Goal: Task Accomplishment & Management: Use online tool/utility

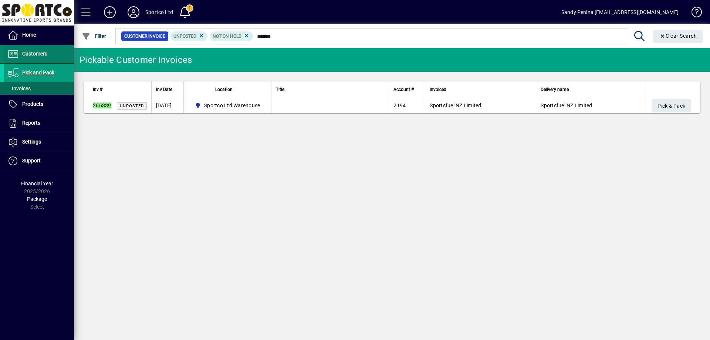
type input "******"
click at [43, 57] on span "Customers" at bounding box center [26, 54] width 44 height 9
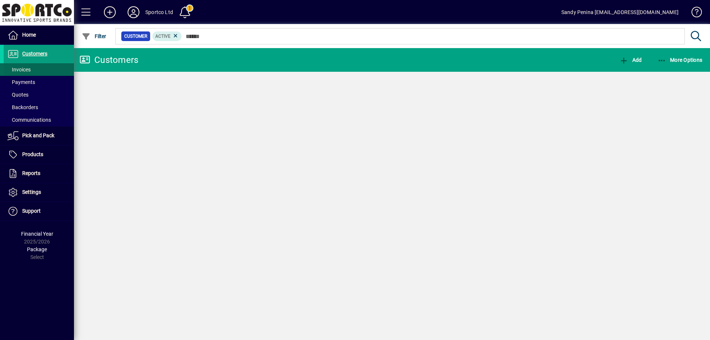
click at [41, 71] on span at bounding box center [39, 70] width 70 height 18
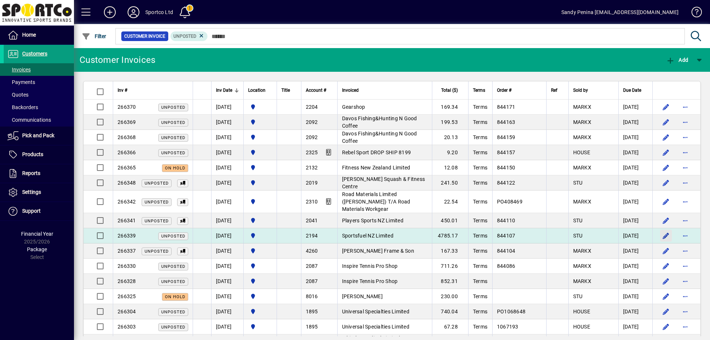
click at [660, 227] on span "button" at bounding box center [666, 236] width 18 height 18
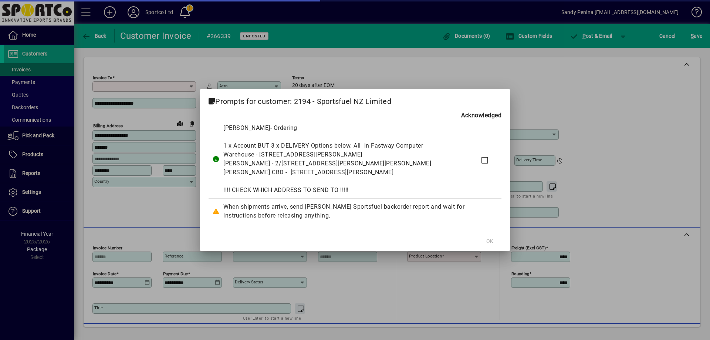
type input "**********"
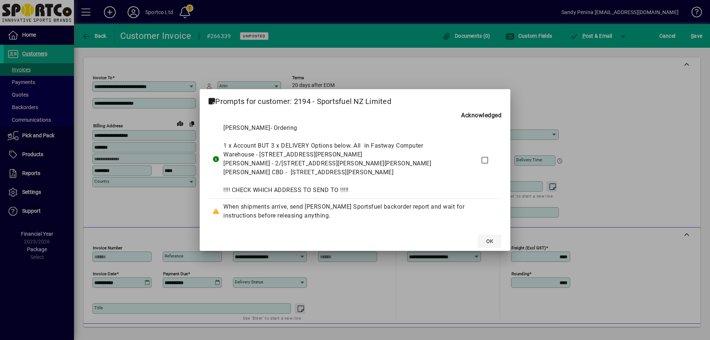
click at [495, 238] on span at bounding box center [490, 241] width 24 height 18
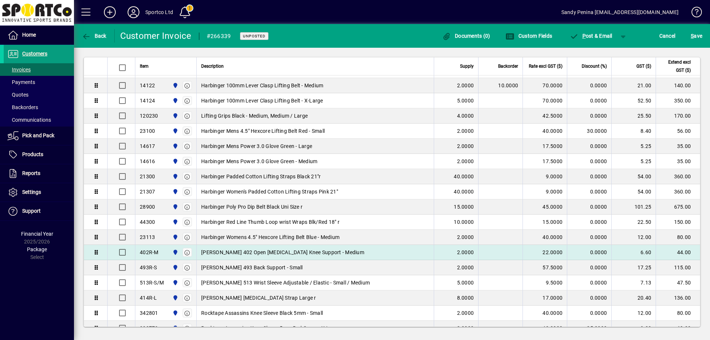
scroll to position [444, 0]
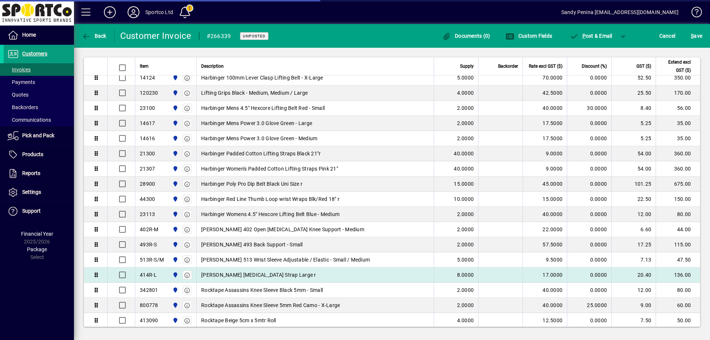
click at [199, 267] on td "McDavid Jumper's Knee Strap Large r" at bounding box center [314, 274] width 237 height 15
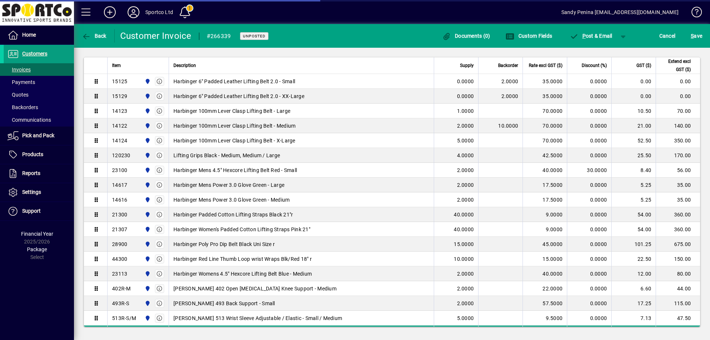
scroll to position [203, 0]
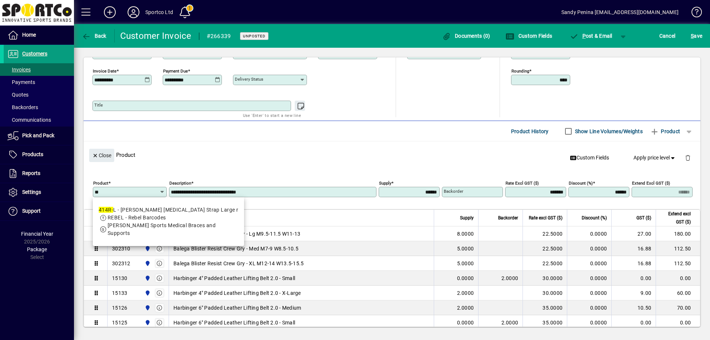
type input "*"
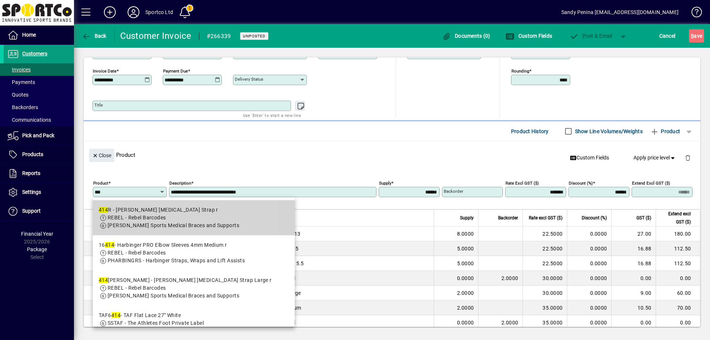
click at [146, 225] on span "MCDAVID - McDavid Sports Medical Braces and Supports" at bounding box center [174, 225] width 132 height 6
type input "****"
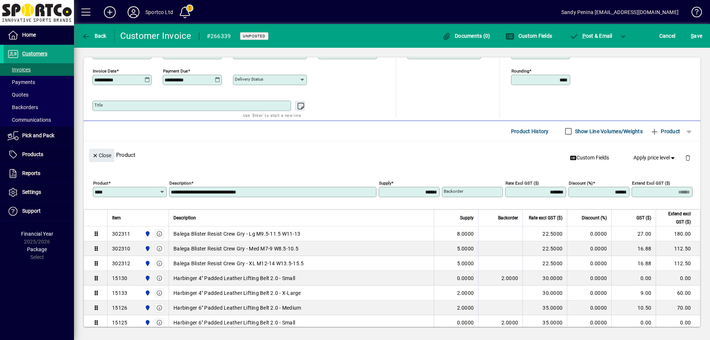
type input "**********"
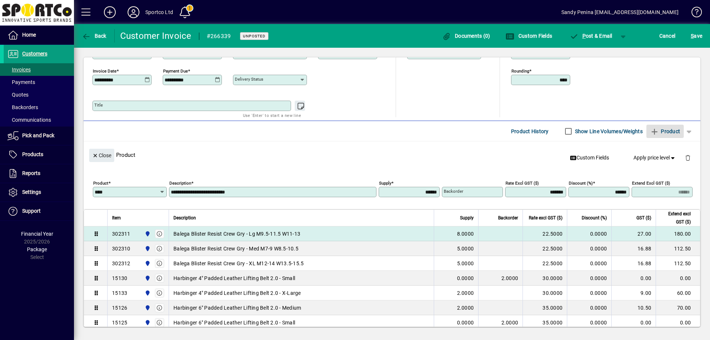
type input "******"
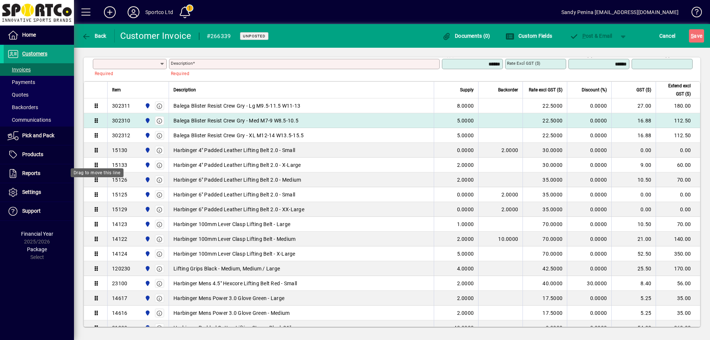
scroll to position [86, 0]
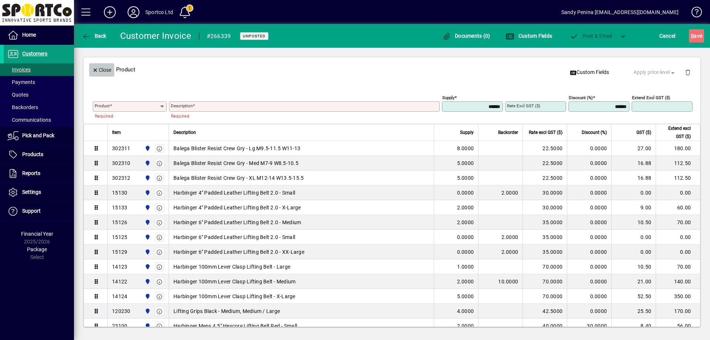
click at [102, 75] on span "Close" at bounding box center [101, 70] width 19 height 12
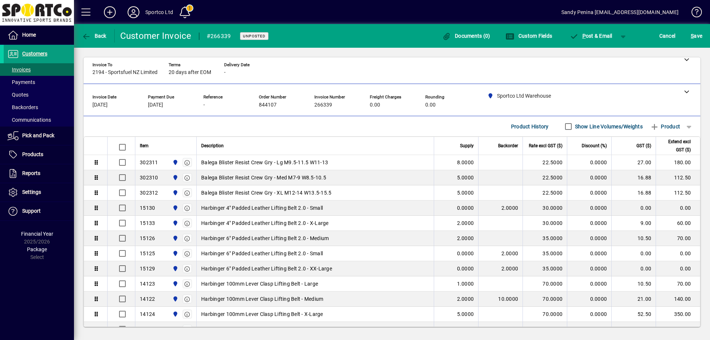
scroll to position [0, 0]
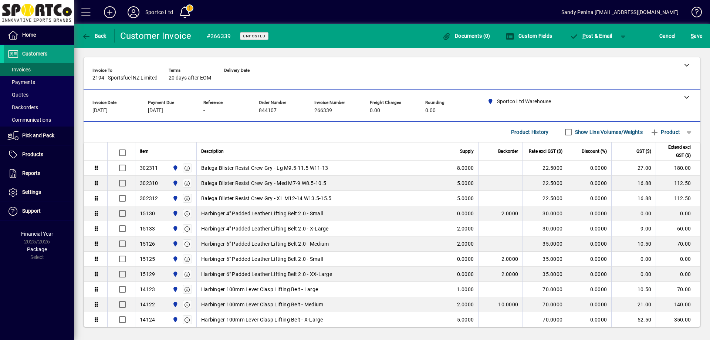
click at [708, 34] on div "S ave" at bounding box center [696, 35] width 27 height 13
click at [702, 35] on span "S ave" at bounding box center [695, 36] width 11 height 12
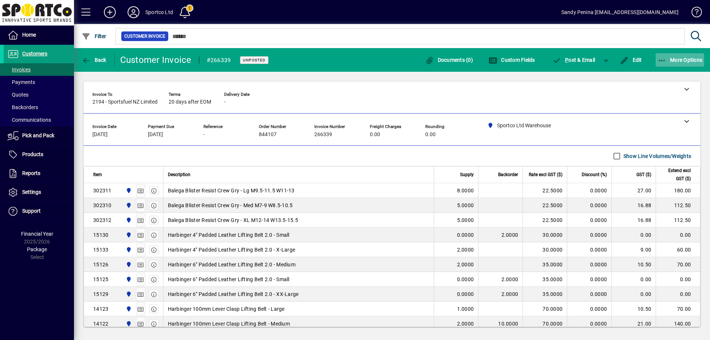
click at [665, 63] on icon "button" at bounding box center [661, 60] width 9 height 7
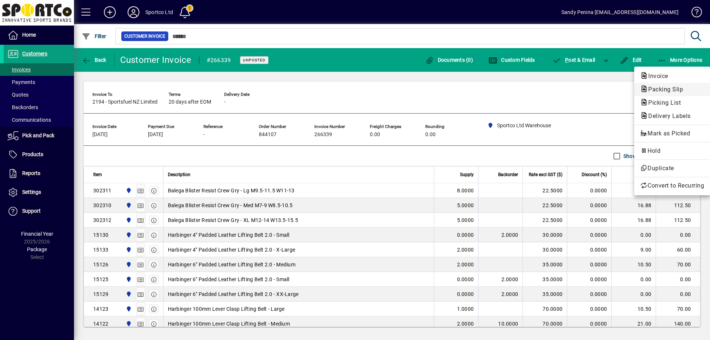
click at [661, 88] on span "Packing Slip" at bounding box center [663, 89] width 47 height 7
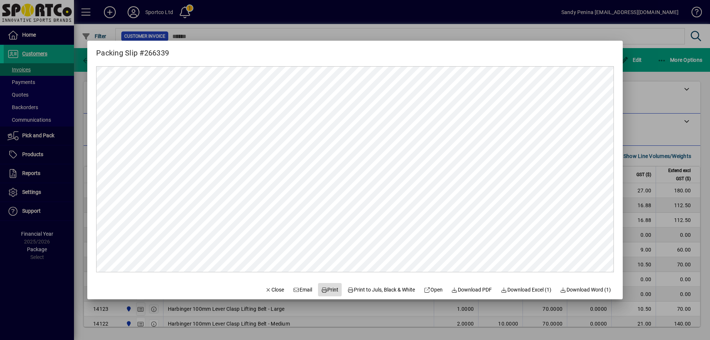
click at [326, 286] on span "Print" at bounding box center [330, 290] width 18 height 8
click at [326, 287] on span "Print" at bounding box center [330, 290] width 18 height 8
drag, startPoint x: 265, startPoint y: 290, endPoint x: 318, endPoint y: 333, distance: 68.1
click at [265, 290] on span "Close" at bounding box center [274, 290] width 19 height 8
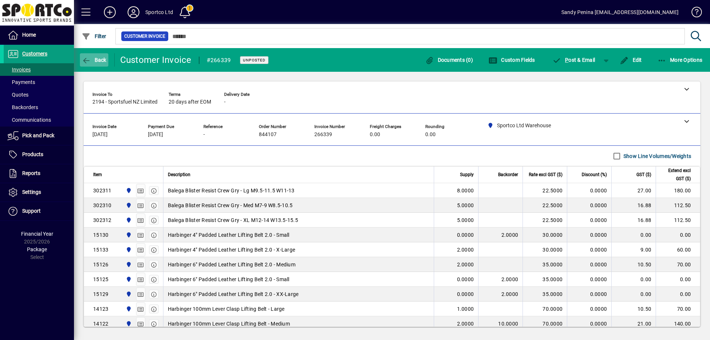
click at [102, 62] on span "Back" at bounding box center [94, 60] width 25 height 6
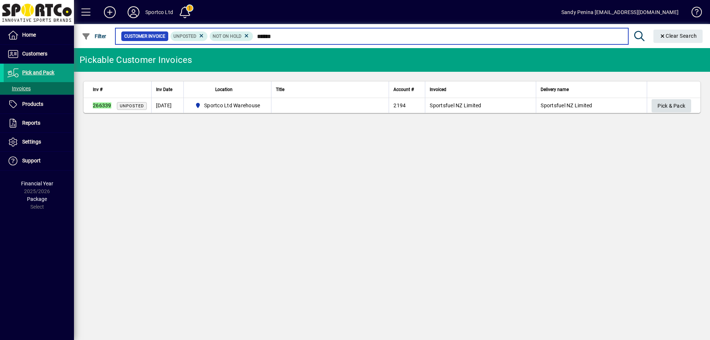
type input "******"
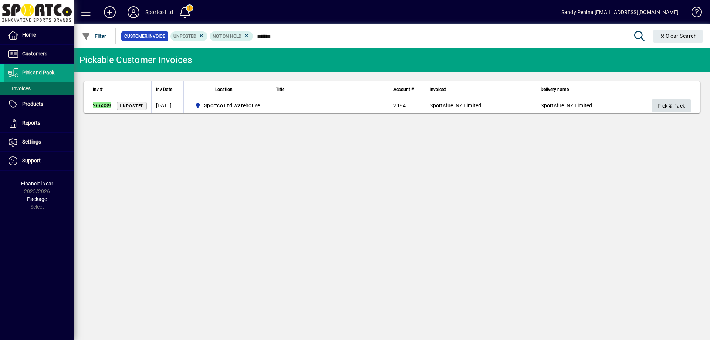
click at [656, 102] on span "button" at bounding box center [671, 106] width 40 height 18
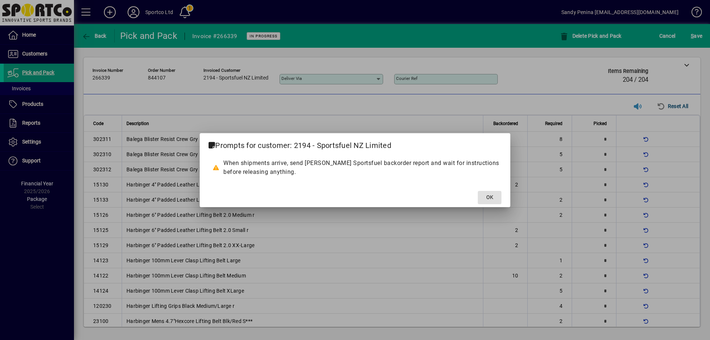
click at [482, 197] on span at bounding box center [490, 198] width 24 height 18
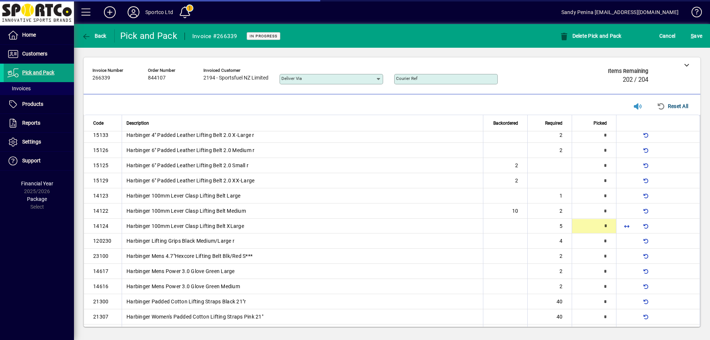
scroll to position [71, 0]
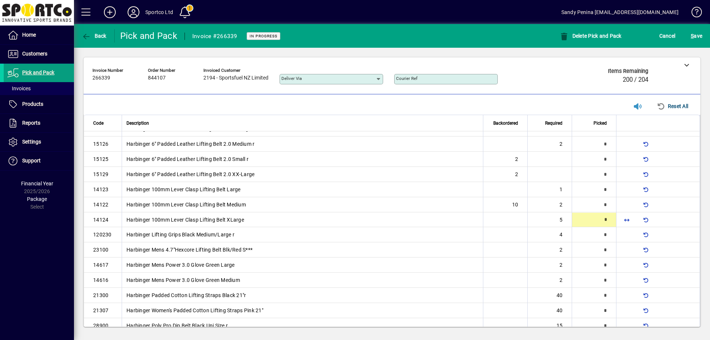
type input "*"
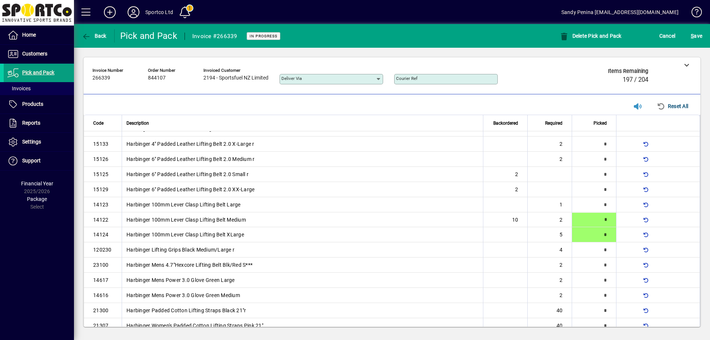
type input "*"
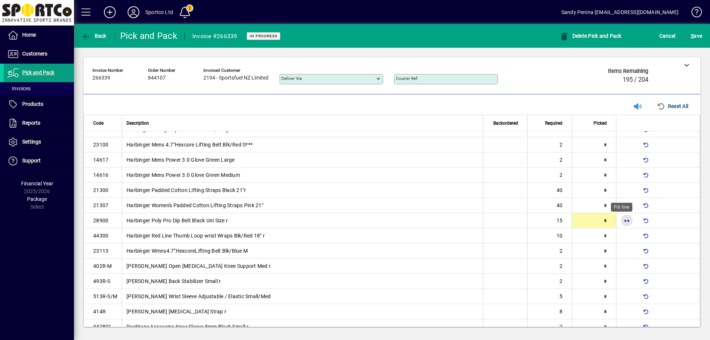
click at [621, 216] on span "button" at bounding box center [627, 220] width 18 height 18
type input "**"
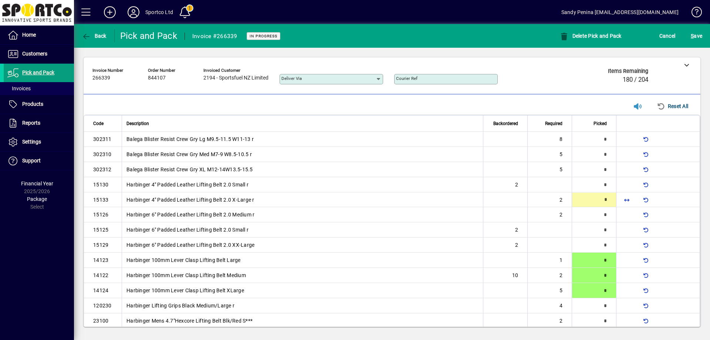
type input "*"
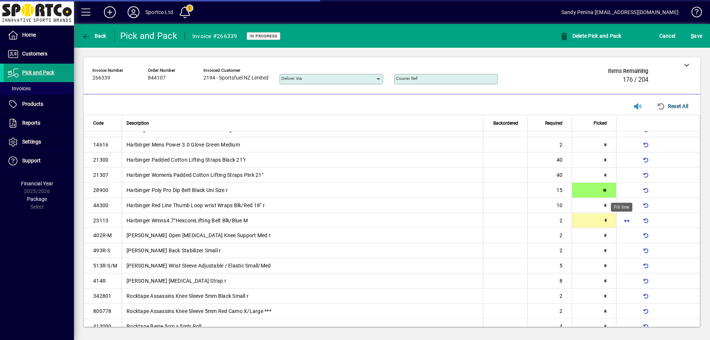
type input "*"
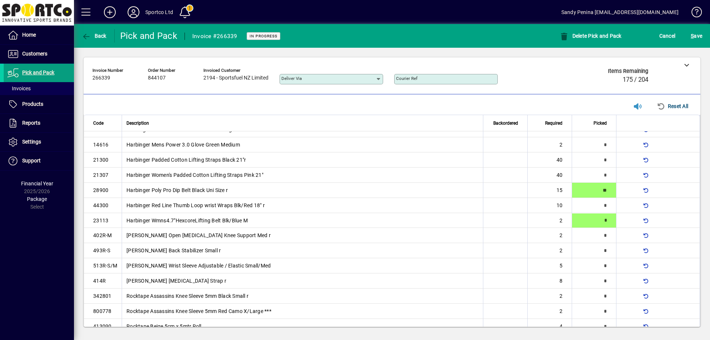
scroll to position [207, 0]
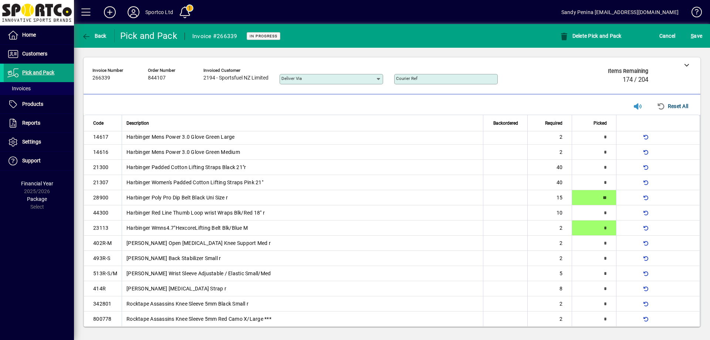
type input "*"
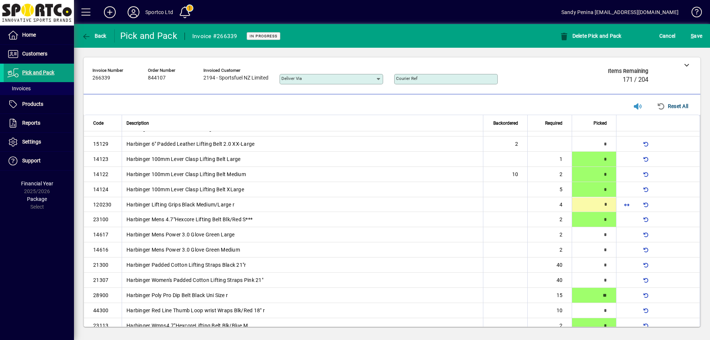
scroll to position [86, 0]
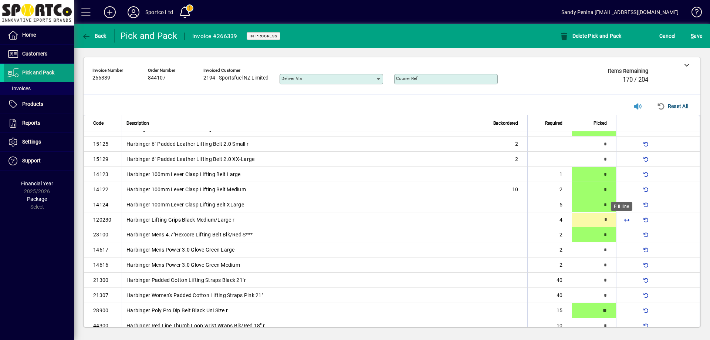
type input "*"
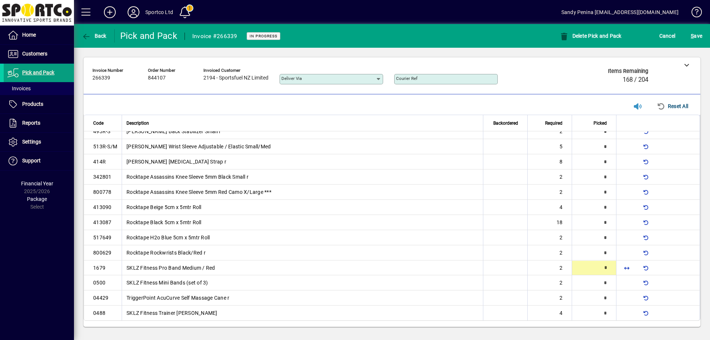
type input "*"
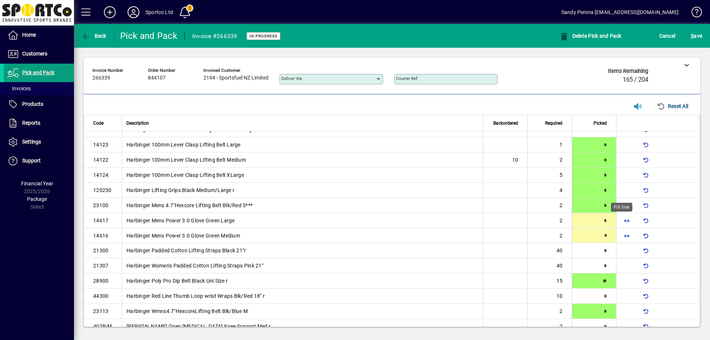
type input "*"
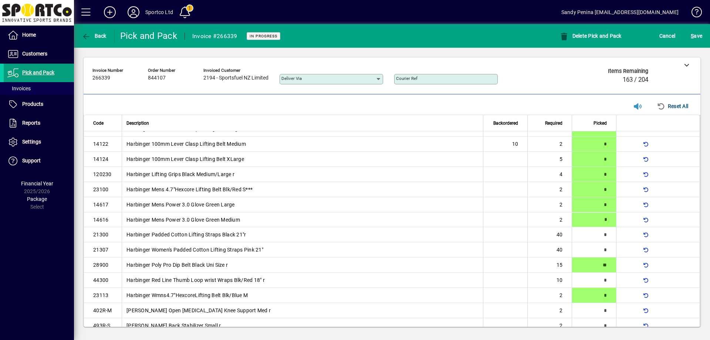
type input "*"
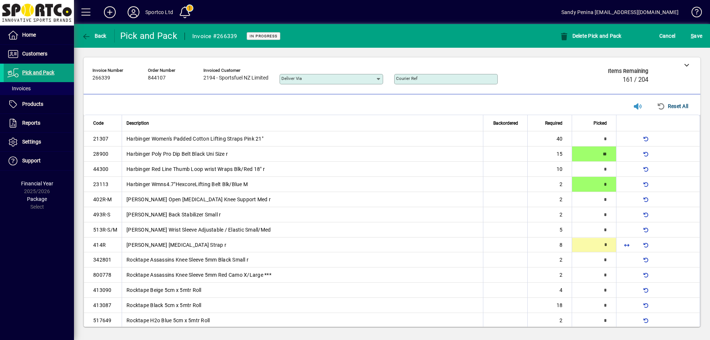
scroll to position [268, 0]
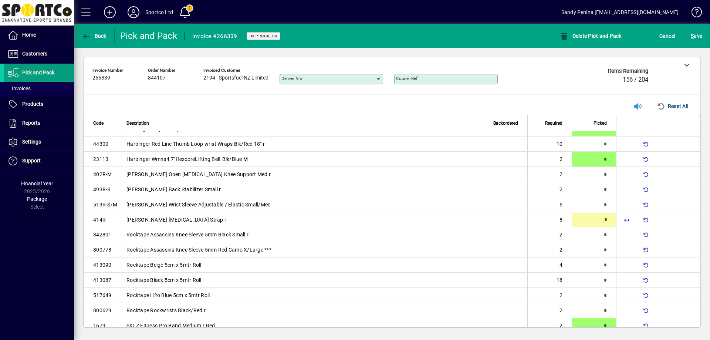
type input "*"
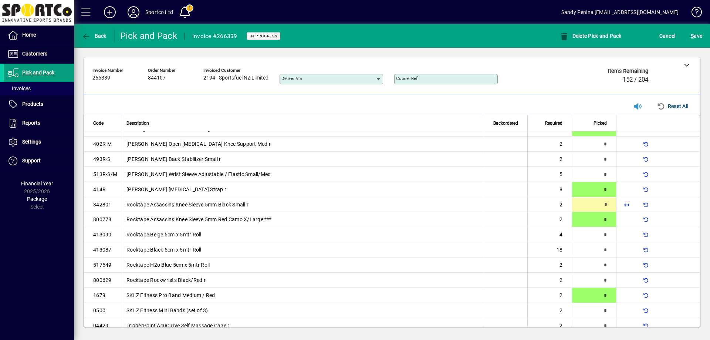
type input "*"
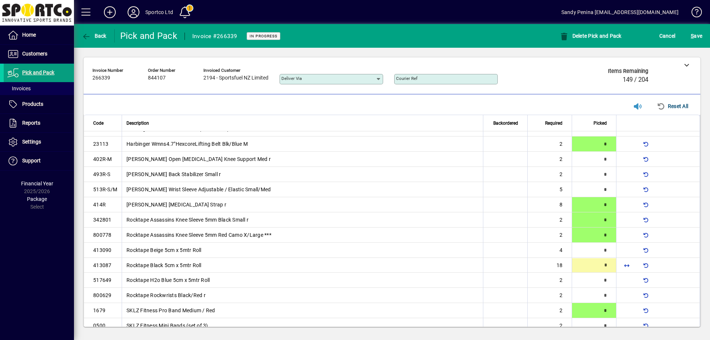
scroll to position [326, 0]
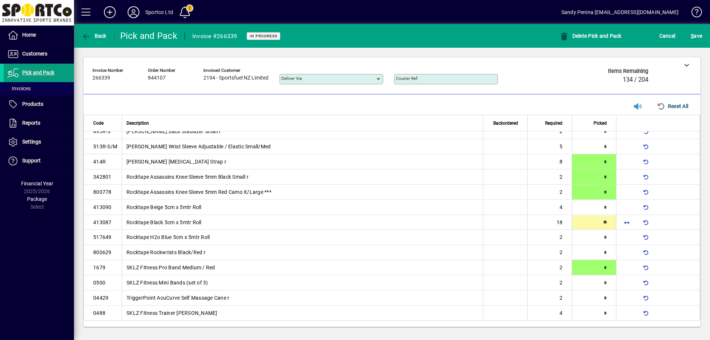
type input "**"
type input "*"
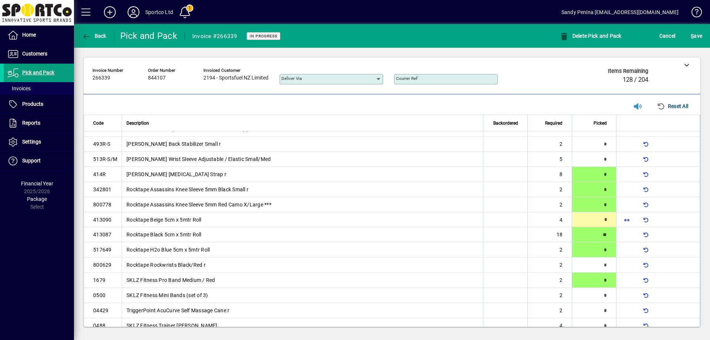
type input "*"
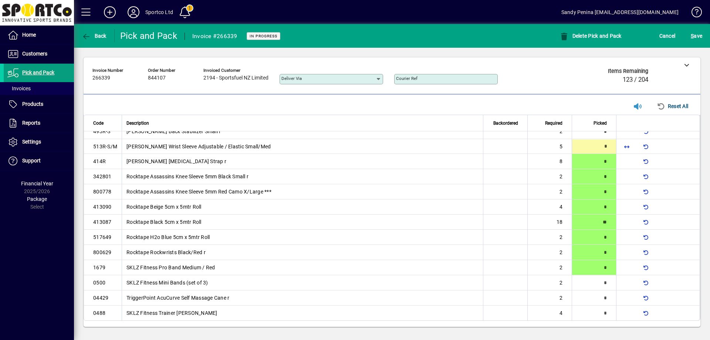
scroll to position [253, 0]
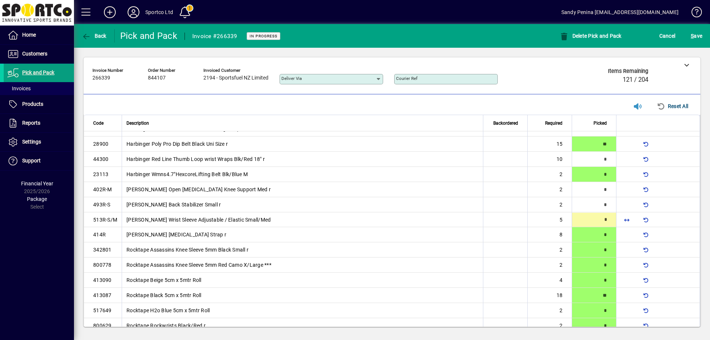
type input "*"
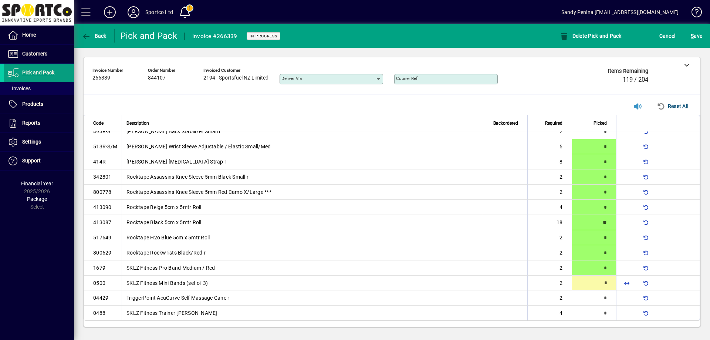
type input "*"
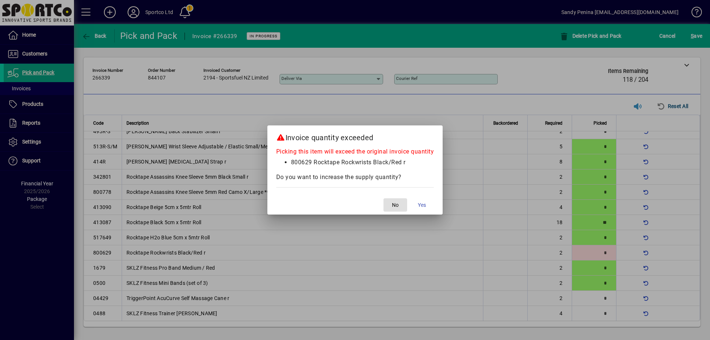
click at [383, 198] on button "No" at bounding box center [395, 204] width 24 height 13
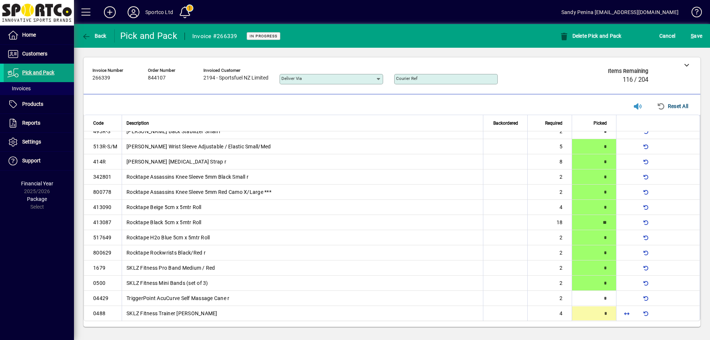
scroll to position [326, 0]
type input "*"
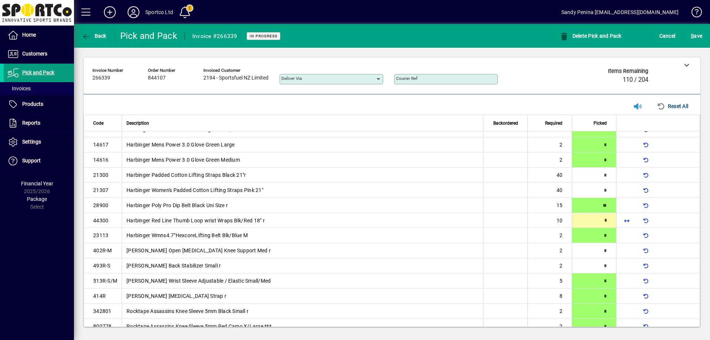
scroll to position [192, 0]
type input "**"
type input "*"
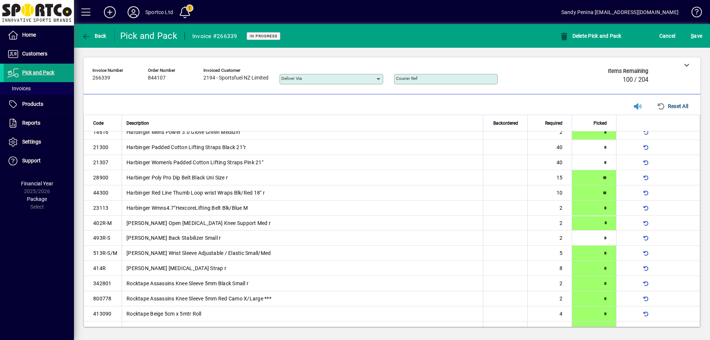
scroll to position [223, 0]
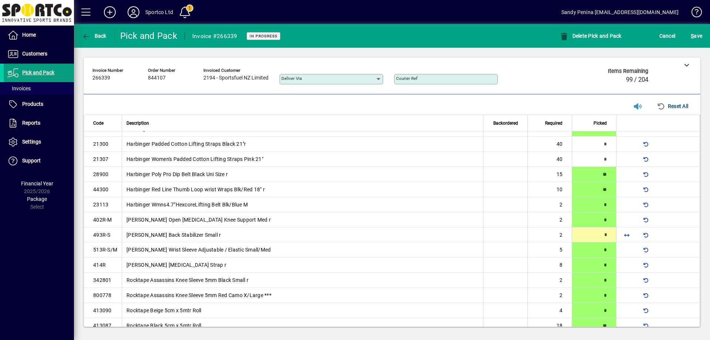
type input "*"
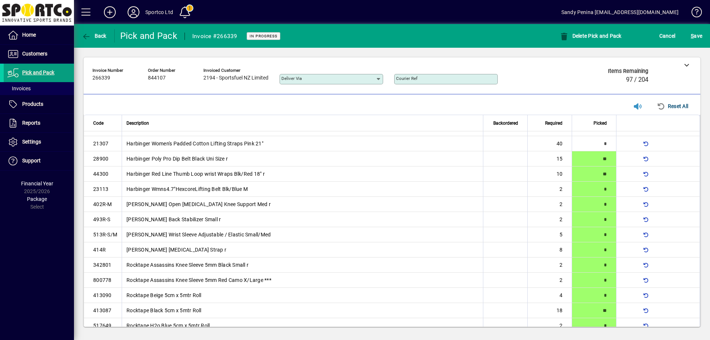
scroll to position [0, 0]
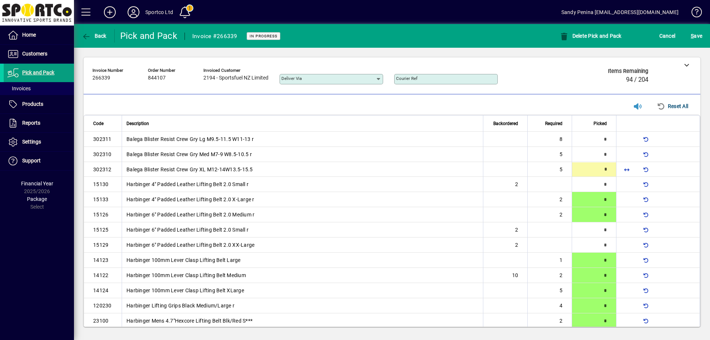
type input "*"
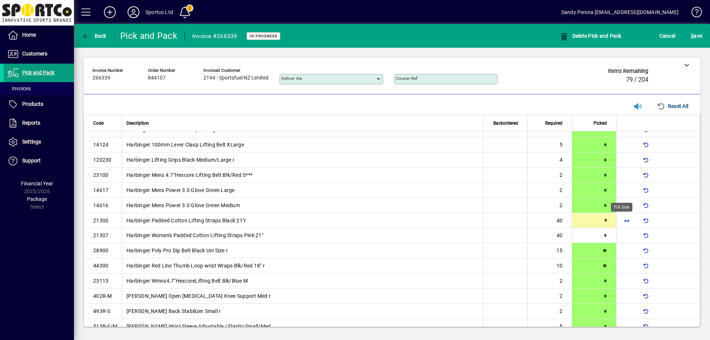
click at [622, 218] on span "button" at bounding box center [627, 220] width 18 height 18
type input "**"
click at [621, 235] on span "button" at bounding box center [627, 236] width 18 height 18
type input "**"
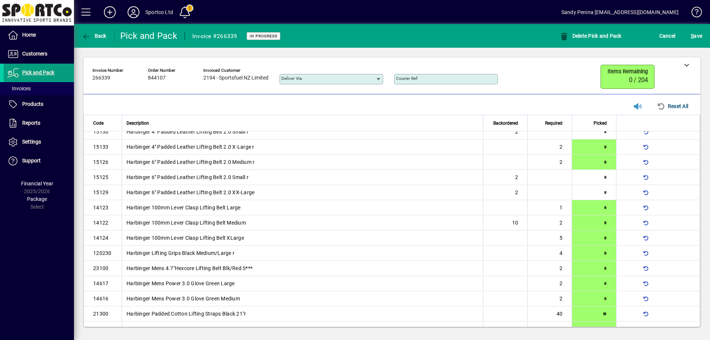
scroll to position [0, 0]
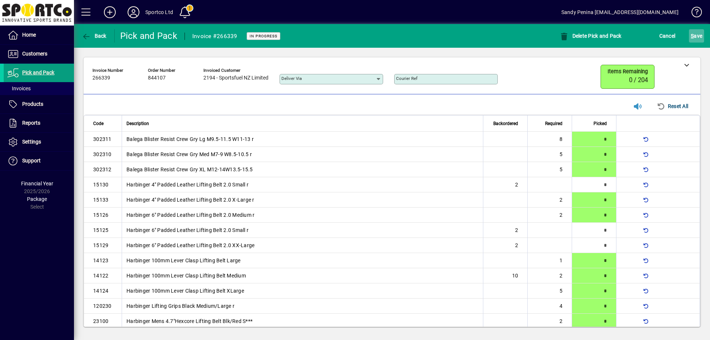
click at [697, 31] on span "S ave" at bounding box center [695, 36] width 11 height 12
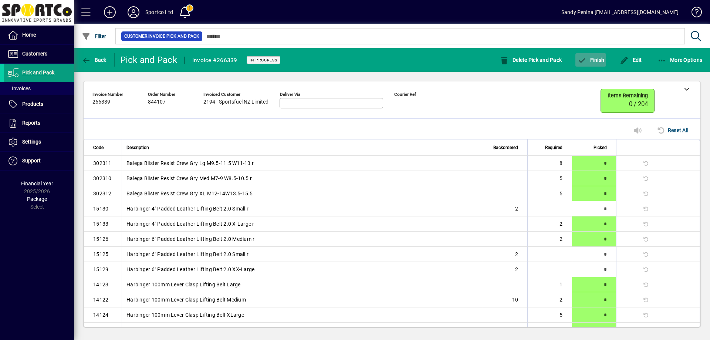
click at [600, 61] on span "Finish" at bounding box center [590, 60] width 27 height 6
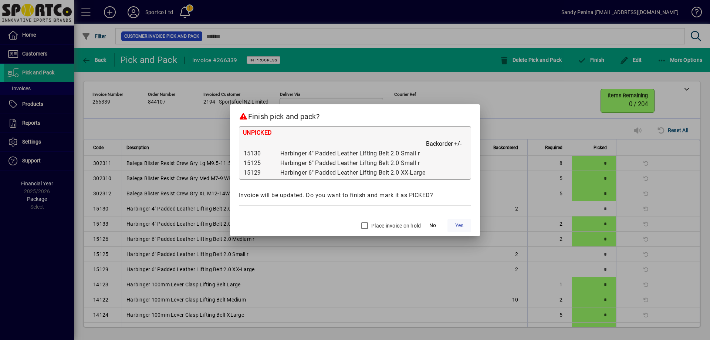
click at [461, 225] on span "Yes" at bounding box center [459, 225] width 8 height 8
